Goal: Task Accomplishment & Management: Manage account settings

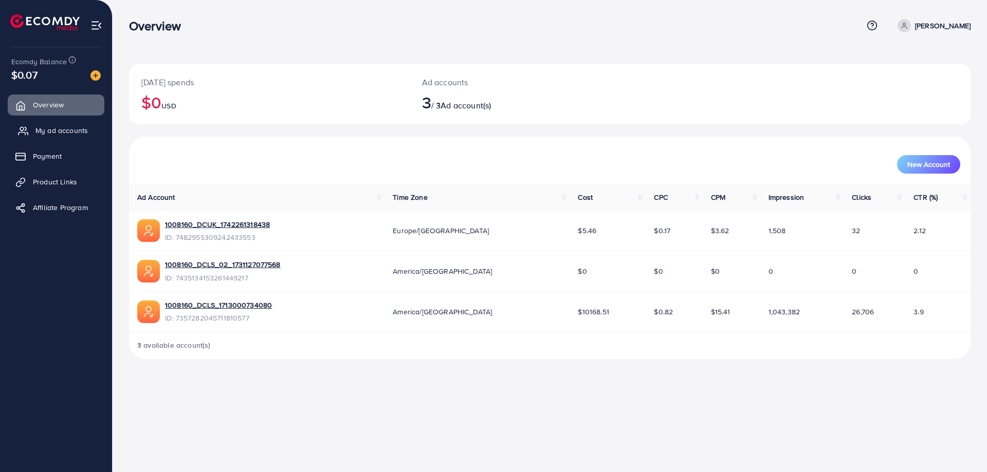
click at [71, 132] on span "My ad accounts" at bounding box center [61, 130] width 52 height 10
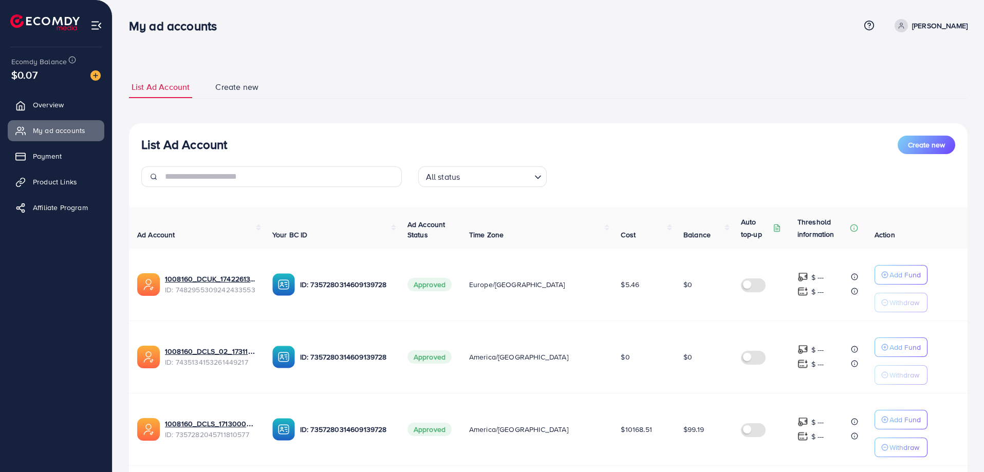
scroll to position [68, 0]
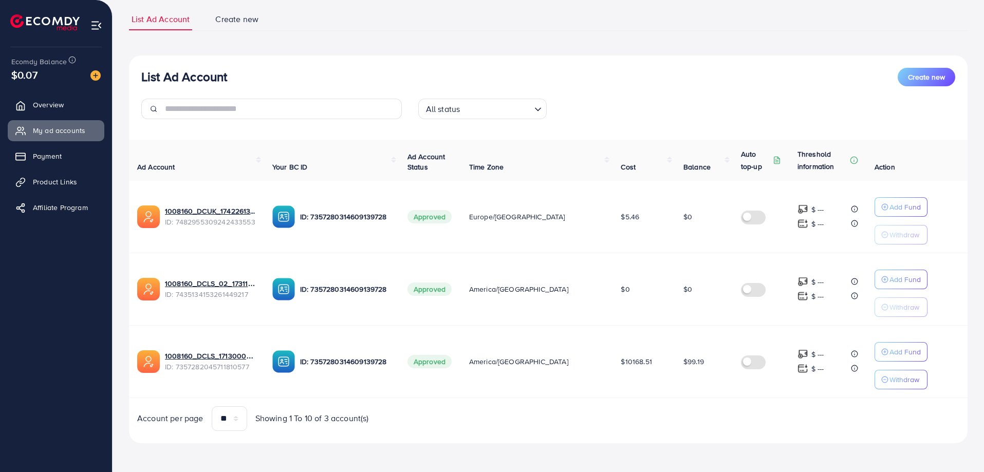
drag, startPoint x: 672, startPoint y: 363, endPoint x: 699, endPoint y: 363, distance: 27.2
click at [699, 363] on td "$99.19" at bounding box center [704, 361] width 58 height 72
click at [553, 423] on div "Account per page ** ** ** *** Showing 1 To 10 of 3 account(s)" at bounding box center [548, 419] width 855 height 25
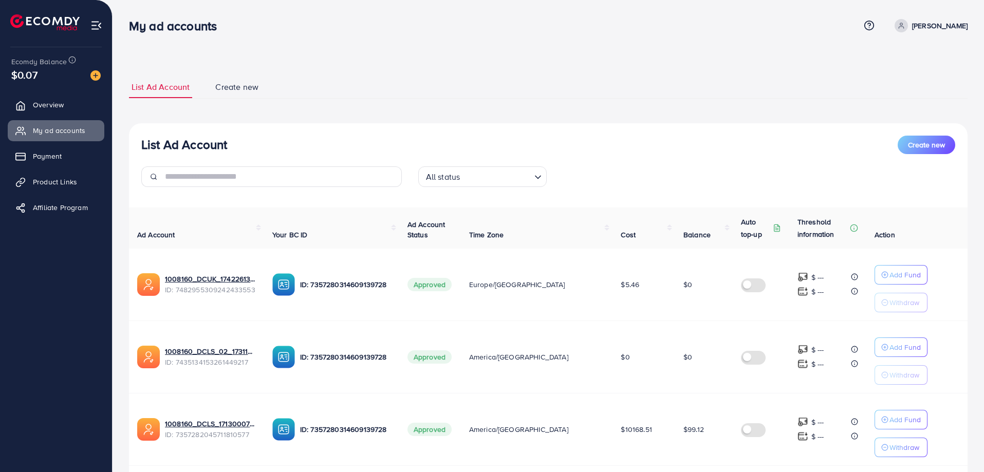
scroll to position [68, 0]
